Goal: Navigation & Orientation: Find specific page/section

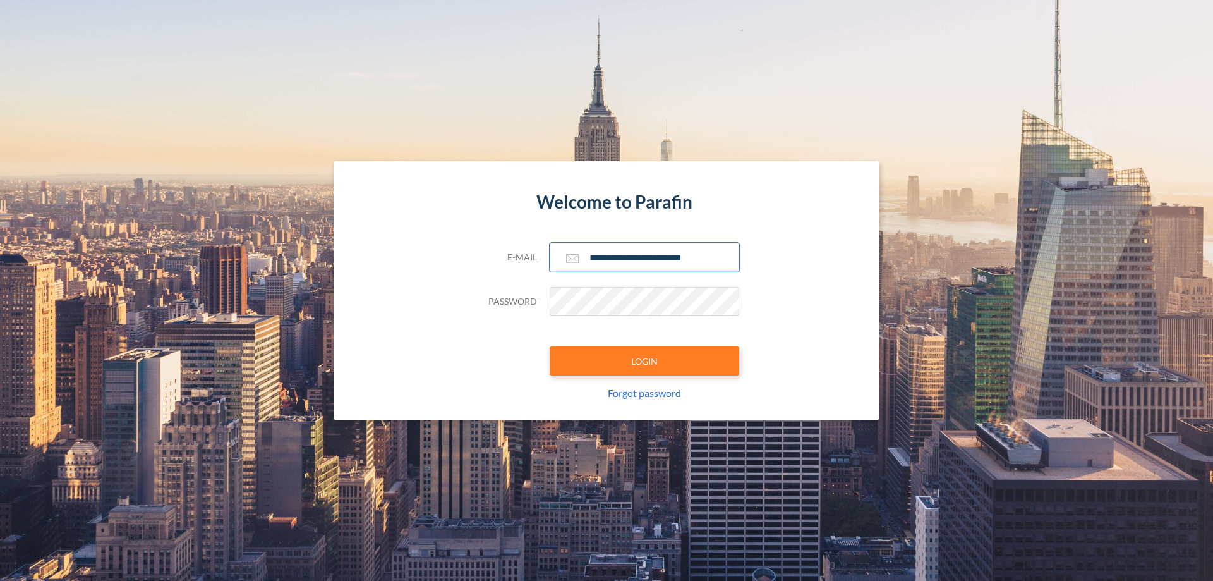
type input "**********"
click at [644, 361] on button "LOGIN" at bounding box center [645, 360] width 190 height 29
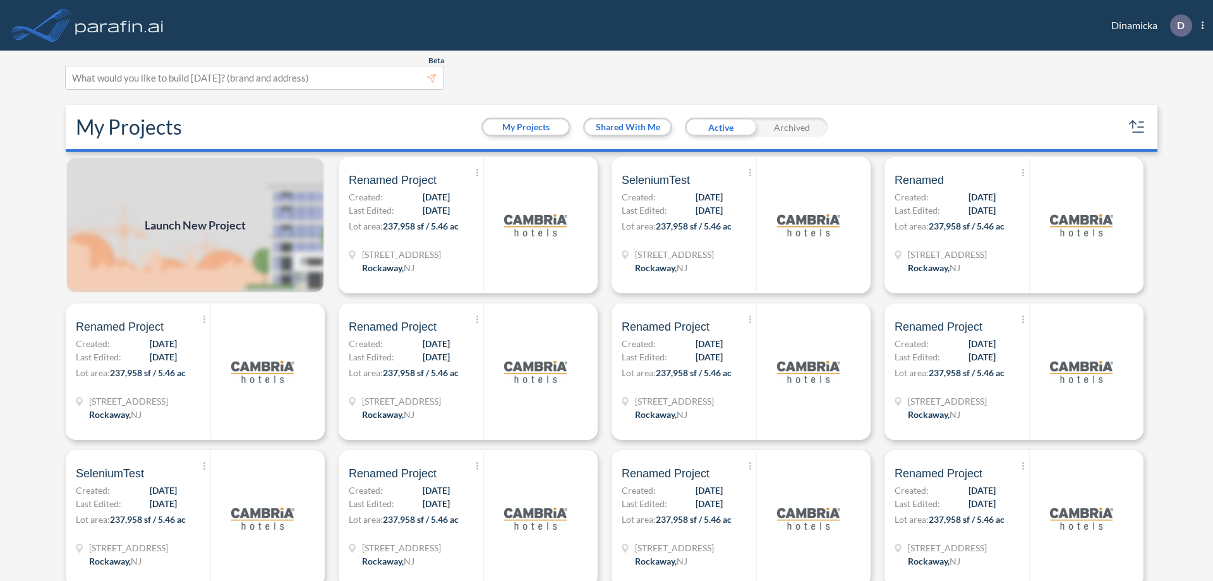
scroll to position [3, 0]
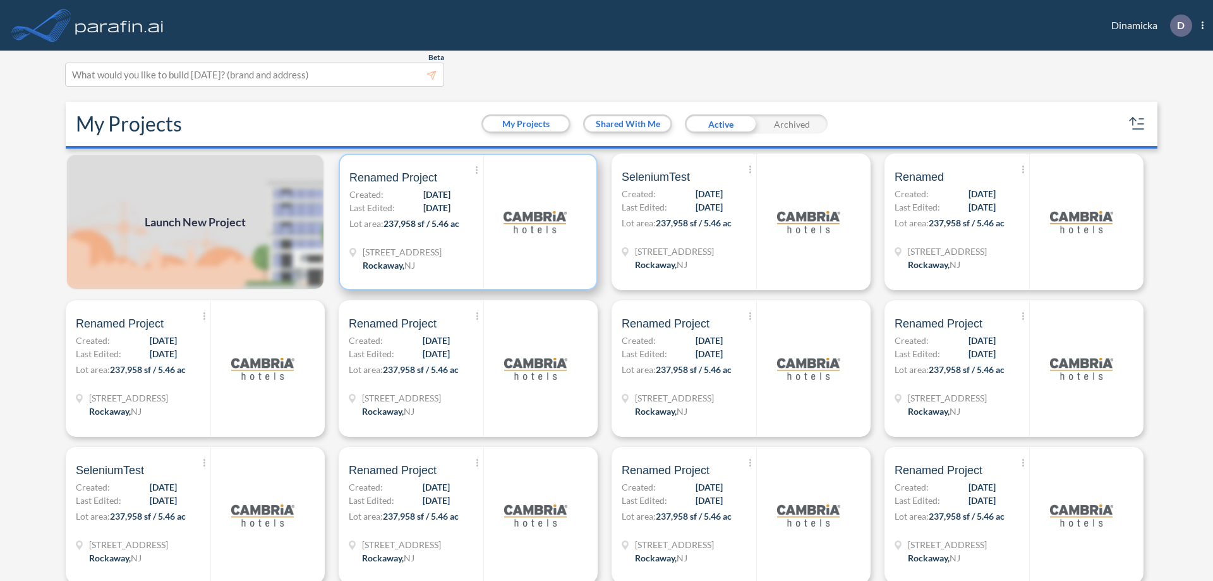
click at [466, 222] on p "Lot area: 237,958 sf / 5.46 ac" at bounding box center [416, 226] width 134 height 18
